Goal: Information Seeking & Learning: Check status

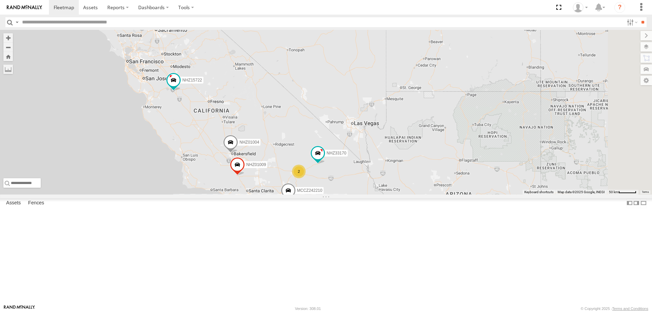
click at [65, 22] on input "text" at bounding box center [321, 22] width 604 height 10
type input "********"
click at [638, 17] on input "**" at bounding box center [642, 22] width 8 height 10
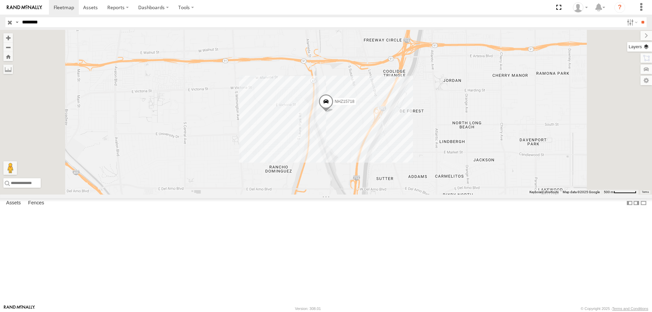
click at [642, 45] on label at bounding box center [639, 47] width 25 height 10
click at [0, 0] on label at bounding box center [0, 0] width 0 height 0
click at [0, 0] on span "Satellite + Roadmap" at bounding box center [0, 0] width 0 height 0
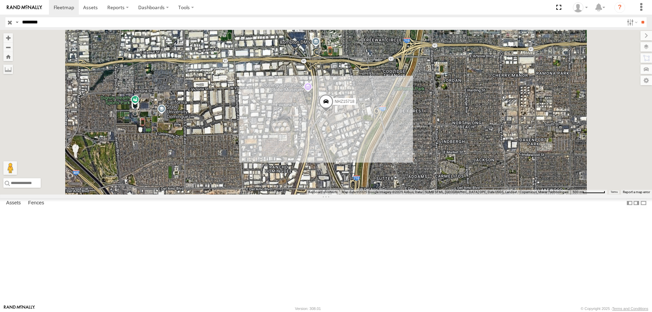
click at [356, 105] on label "NHZ15718" at bounding box center [342, 101] width 26 height 7
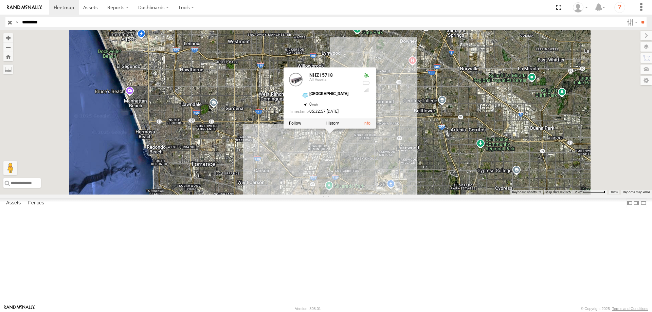
click at [415, 194] on div "NHZ15718 NHZ15718 All Assets [GEOGRAPHIC_DATA] 33.86272 , -118.21293 0 05:32:57…" at bounding box center [326, 112] width 652 height 165
click at [475, 194] on div "NHZ15718 NHZ15718 All Assets [GEOGRAPHIC_DATA] 33.86272 , -118.21293 0 05:32:57…" at bounding box center [326, 112] width 652 height 165
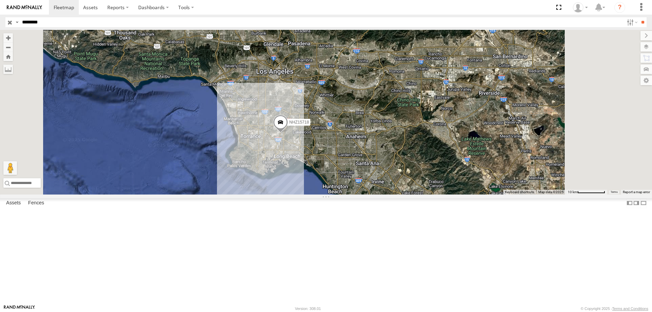
drag, startPoint x: 393, startPoint y: 243, endPoint x: 359, endPoint y: 211, distance: 47.1
click at [359, 194] on div "NHZ15718" at bounding box center [326, 112] width 652 height 165
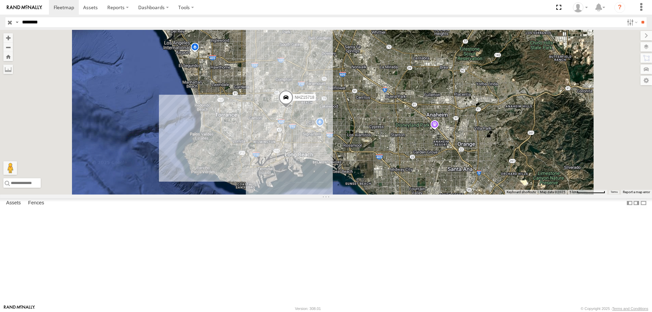
click at [314, 100] on span "NHZ15718" at bounding box center [305, 97] width 20 height 5
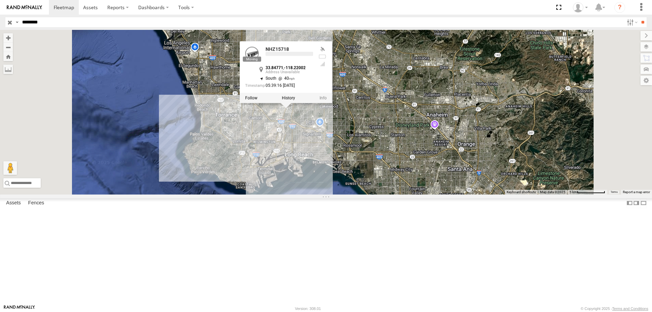
click at [405, 185] on div "NHZ15718 NHZ15718 33.84771 , -118.22002 South 40 05:39:16 [DATE]" at bounding box center [326, 112] width 652 height 165
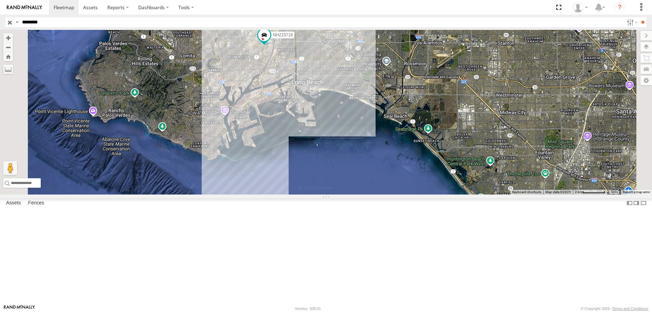
drag, startPoint x: 358, startPoint y: 218, endPoint x: 346, endPoint y: 172, distance: 47.1
click at [346, 172] on div "NHZ15718" at bounding box center [326, 112] width 652 height 165
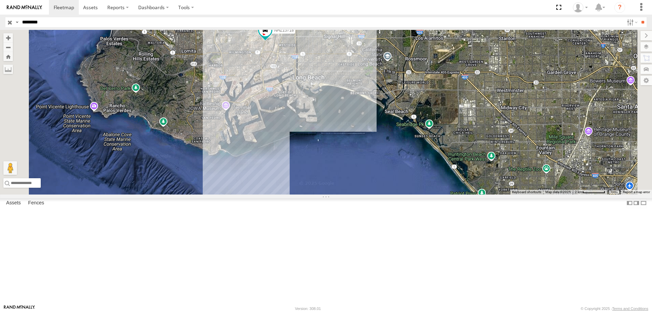
click at [0, 0] on span "Traffic" at bounding box center [0, 0] width 0 height 0
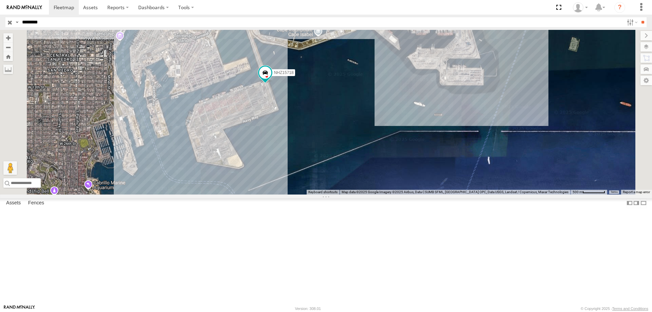
drag, startPoint x: 332, startPoint y: 204, endPoint x: 363, endPoint y: 178, distance: 39.9
click at [363, 178] on div "NHZ15718" at bounding box center [326, 112] width 652 height 165
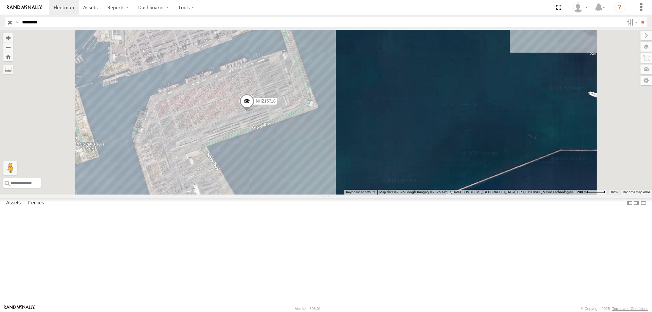
click at [275, 104] on span "NHZ15718" at bounding box center [266, 101] width 20 height 5
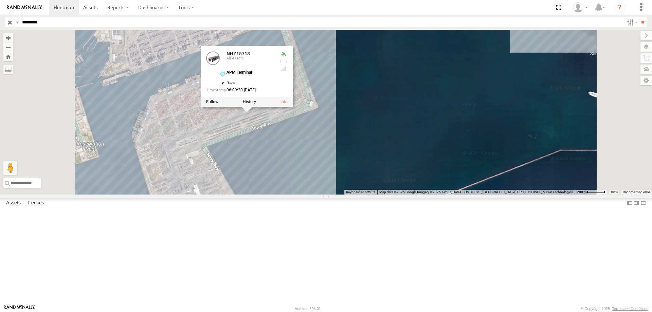
click at [351, 175] on div "NHZ15718 NHZ15718 All Assets APM Terminal 33.72723 , -118.24609 0 06:09:20 [DAT…" at bounding box center [326, 112] width 652 height 165
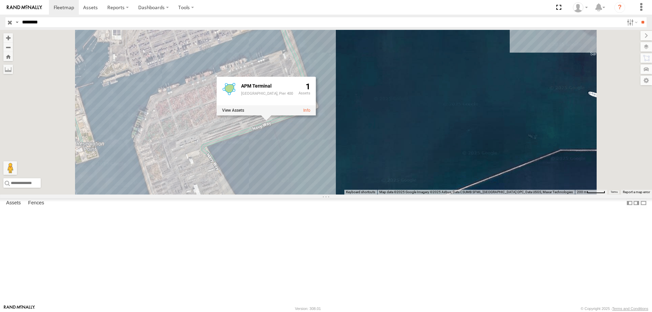
click at [284, 180] on div "NHZ15718 [GEOGRAPHIC_DATA], Pier 400 1" at bounding box center [326, 112] width 652 height 165
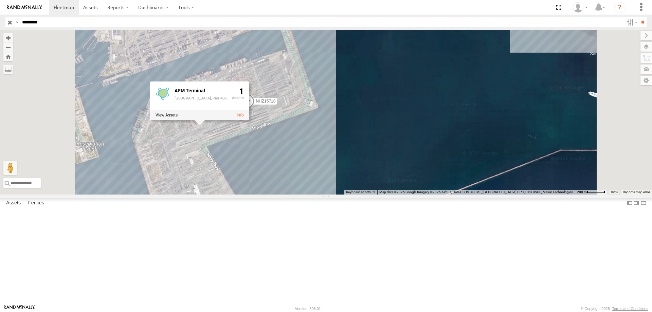
click at [275, 104] on span "NHZ15718" at bounding box center [266, 101] width 20 height 5
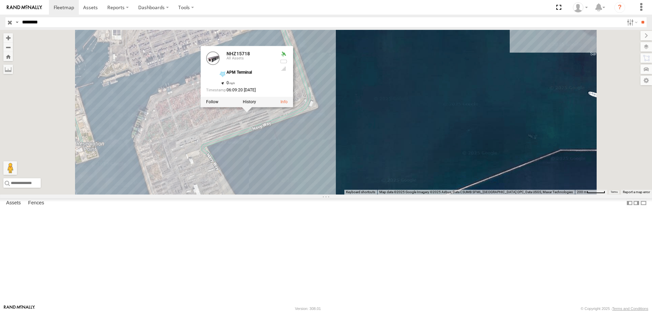
click at [382, 194] on div "NHZ15718 NHZ15718 All Assets APM Terminal 33.72723 , -118.24609 0 06:09:20 [DAT…" at bounding box center [326, 112] width 652 height 165
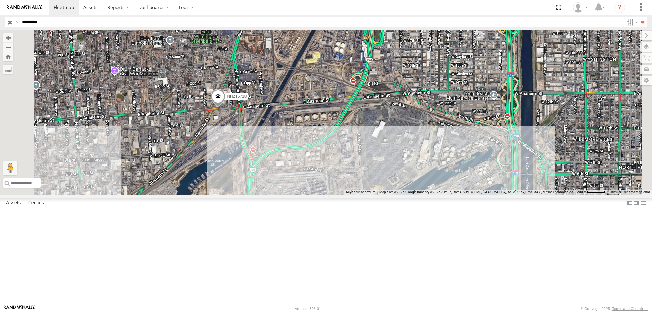
click at [318, 154] on div "NHZ15718" at bounding box center [326, 112] width 652 height 165
click at [246, 99] on span "NHZ15718" at bounding box center [237, 96] width 20 height 5
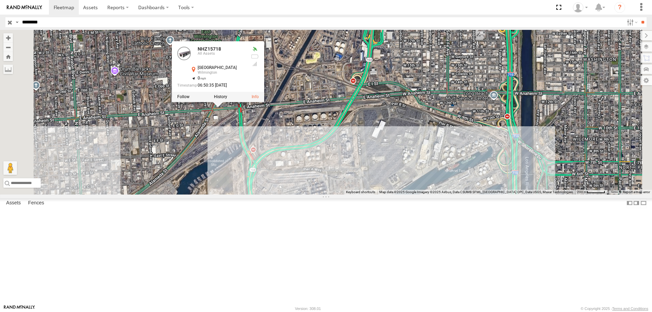
click at [314, 174] on div "NHZ15718 NHZ15718 All [GEOGRAPHIC_DATA] 33.78115 , -118.2445 0 06:50:35 [DATE]" at bounding box center [326, 112] width 652 height 165
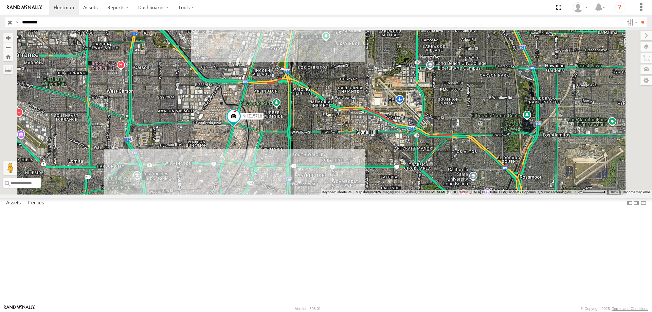
drag, startPoint x: 350, startPoint y: 119, endPoint x: 326, endPoint y: 225, distance: 108.3
click at [326, 194] on div "NHZ15718" at bounding box center [326, 112] width 652 height 165
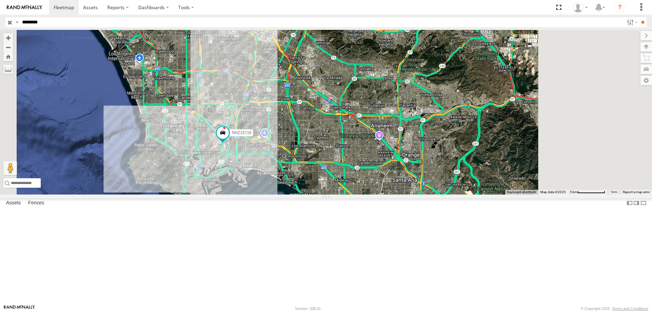
drag, startPoint x: 353, startPoint y: 134, endPoint x: 315, endPoint y: 187, distance: 65.9
click at [315, 187] on div "NHZ15718" at bounding box center [326, 112] width 652 height 165
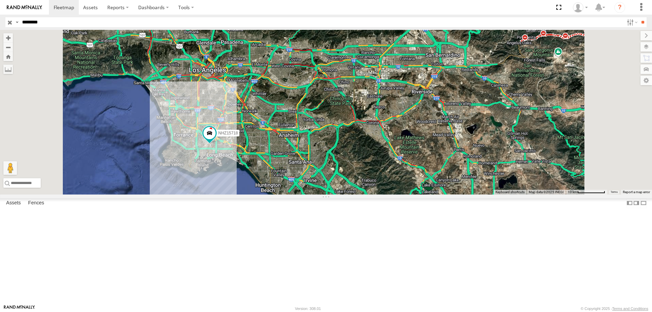
drag, startPoint x: 312, startPoint y: 104, endPoint x: 298, endPoint y: 180, distance: 77.8
click at [298, 180] on div "NHZ15718" at bounding box center [326, 112] width 652 height 165
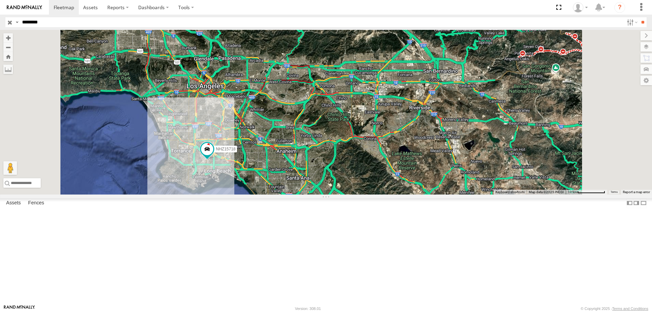
click at [0, 0] on span "Traffic" at bounding box center [0, 0] width 0 height 0
